Goal: Task Accomplishment & Management: Use online tool/utility

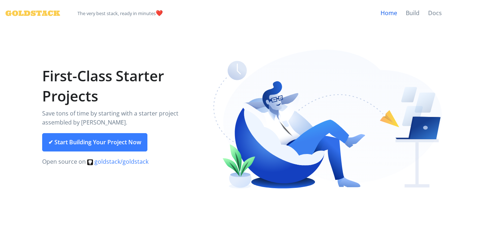
click at [391, 14] on link "Home" at bounding box center [388, 13] width 25 height 27
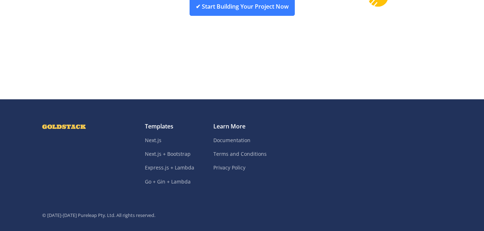
scroll to position [1697, 0]
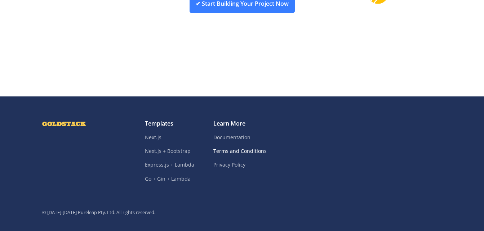
click at [229, 145] on link "Terms and Conditions" at bounding box center [242, 152] width 58 height 14
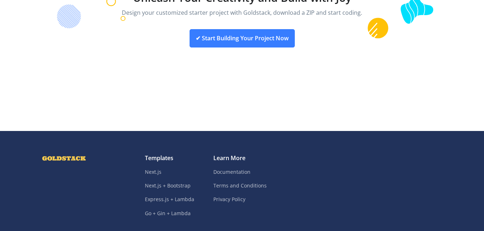
scroll to position [1625, 0]
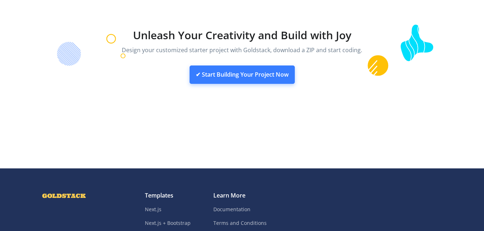
click at [253, 67] on link "✔ Start Building Your Project Now" at bounding box center [242, 75] width 105 height 19
